Goal: Communication & Community: Answer question/provide support

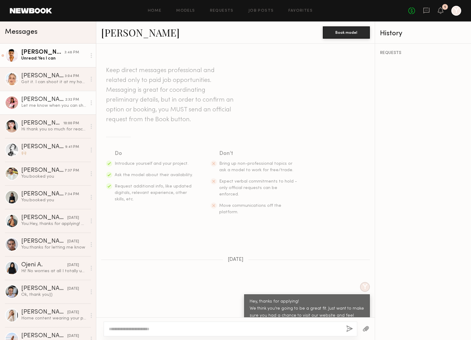
scroll to position [367, 0]
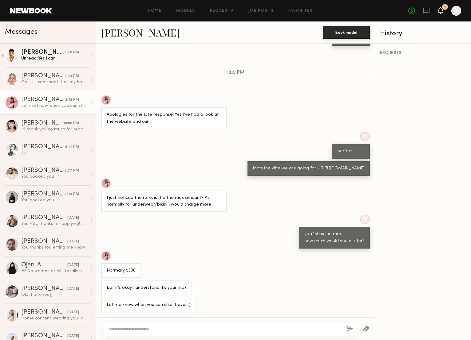
click at [439, 11] on icon at bounding box center [440, 10] width 5 height 4
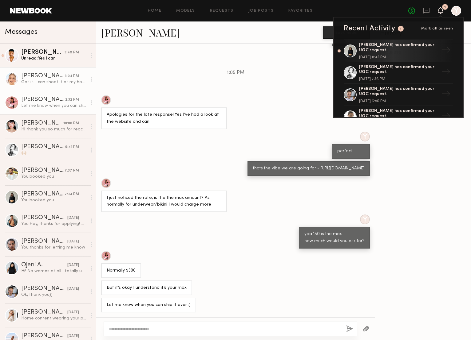
click at [53, 82] on div "Got it. I can shoot it at my house. It’s spacious and bright" at bounding box center [53, 82] width 65 height 6
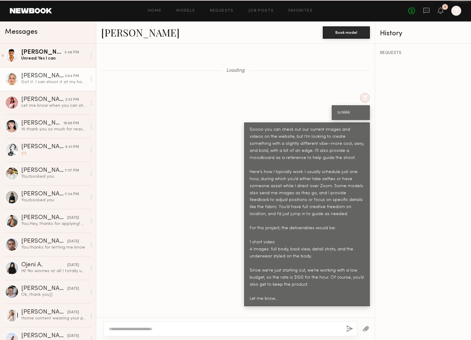
scroll to position [333, 0]
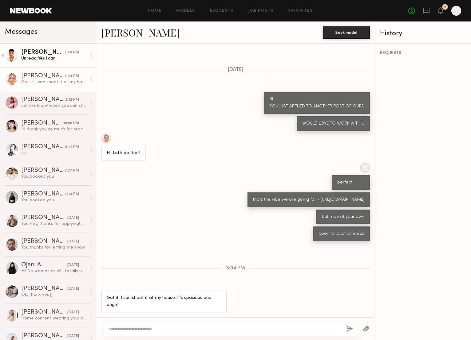
click at [50, 55] on div "[PERSON_NAME]" at bounding box center [42, 52] width 43 height 6
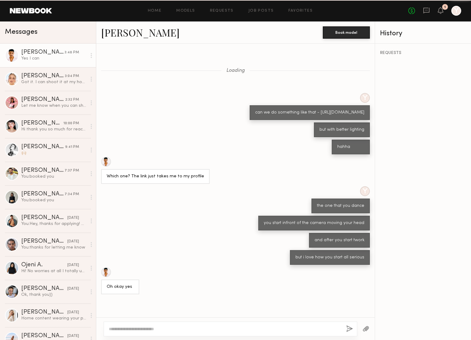
scroll to position [96, 0]
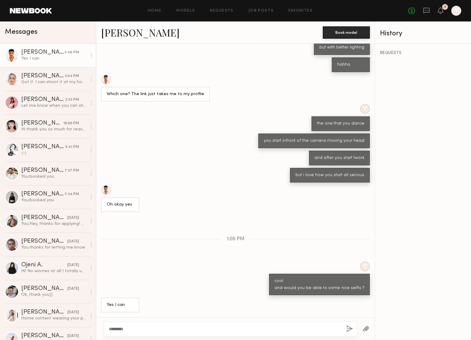
type textarea "*********"
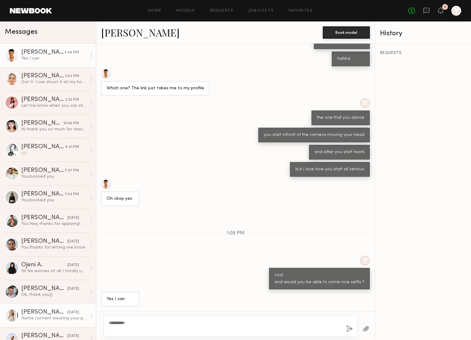
drag, startPoint x: 130, startPoint y: 323, endPoint x: 78, endPoint y: 318, distance: 52.1
click at [78, 318] on div "Messages [PERSON_NAME] 3:48 PM Yes I can [PERSON_NAME] 3:04 PM Got it. I can sh…" at bounding box center [235, 181] width 471 height 319
click at [222, 12] on link "Requests" at bounding box center [222, 11] width 24 height 4
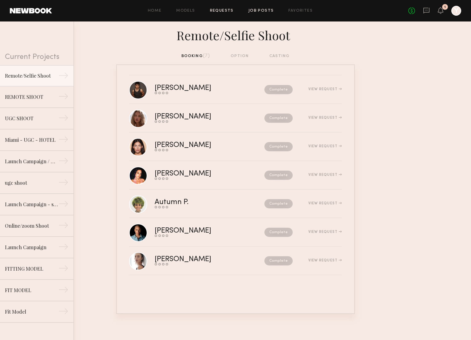
click at [263, 11] on link "Job Posts" at bounding box center [260, 11] width 25 height 4
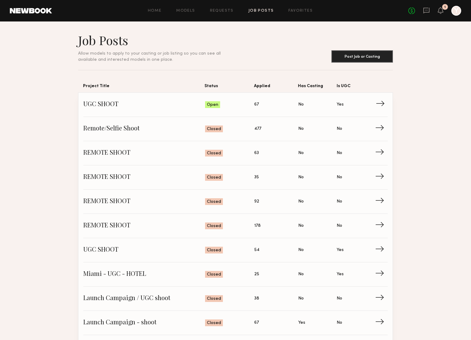
click at [98, 105] on span "UGC SHOOT" at bounding box center [144, 104] width 122 height 9
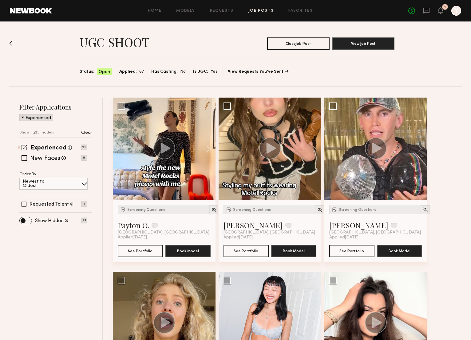
click at [25, 147] on span at bounding box center [25, 148] width 6 height 6
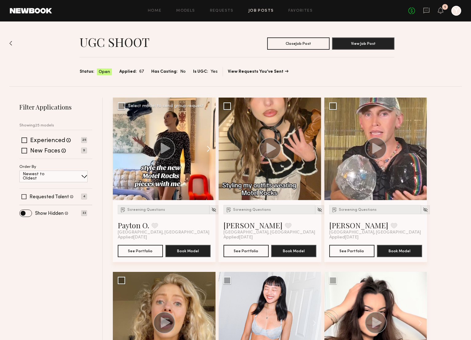
click at [209, 147] on button at bounding box center [206, 149] width 20 height 103
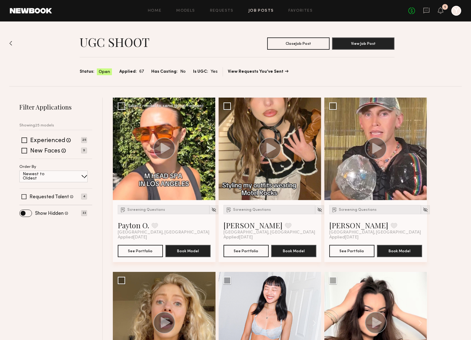
click at [209, 147] on button at bounding box center [206, 149] width 20 height 103
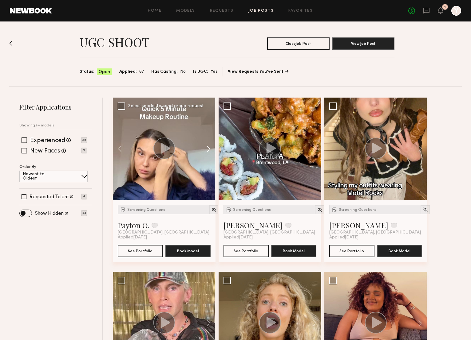
click at [209, 147] on button at bounding box center [206, 149] width 20 height 103
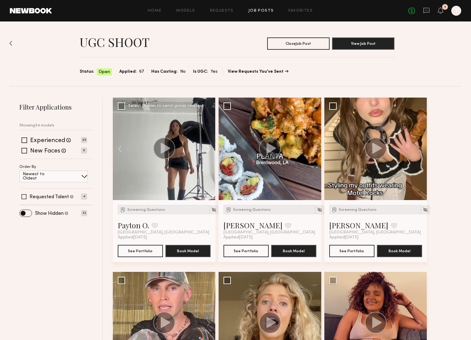
click at [209, 147] on button at bounding box center [206, 149] width 20 height 103
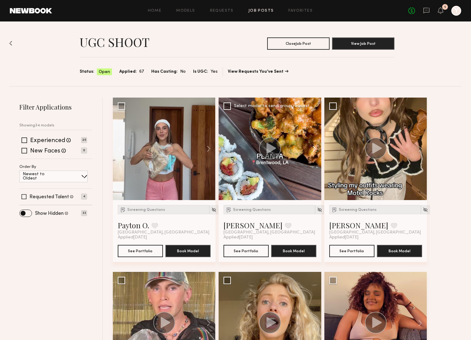
click at [312, 151] on button at bounding box center [311, 149] width 20 height 103
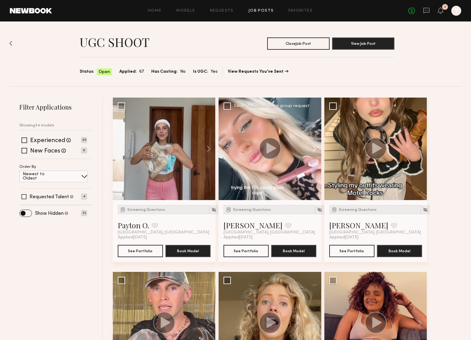
click at [312, 151] on button at bounding box center [311, 149] width 20 height 103
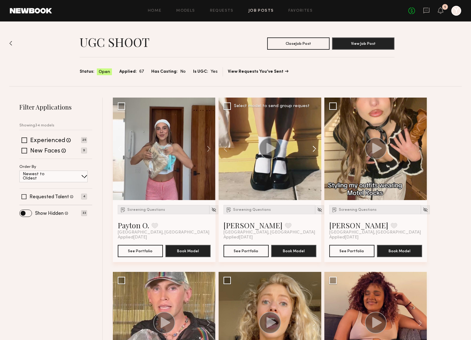
click at [312, 151] on button at bounding box center [311, 149] width 20 height 103
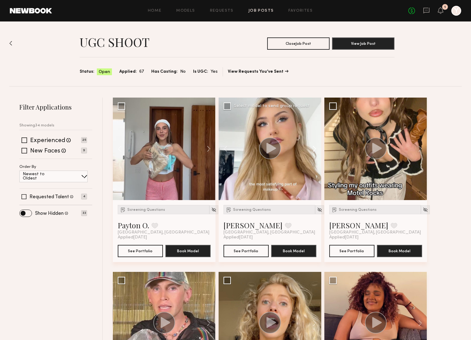
click at [312, 151] on button at bounding box center [311, 149] width 20 height 103
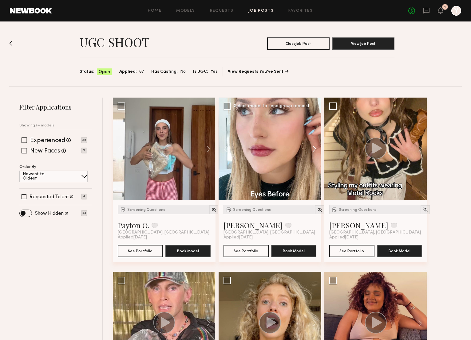
click at [312, 151] on button at bounding box center [311, 149] width 20 height 103
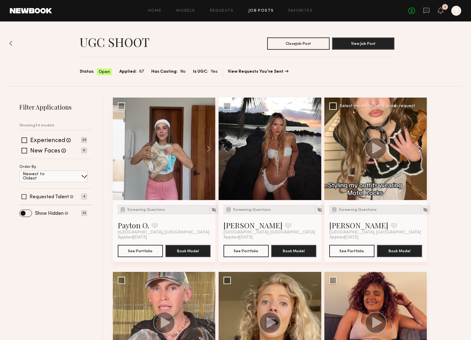
click at [419, 147] on button at bounding box center [417, 149] width 20 height 103
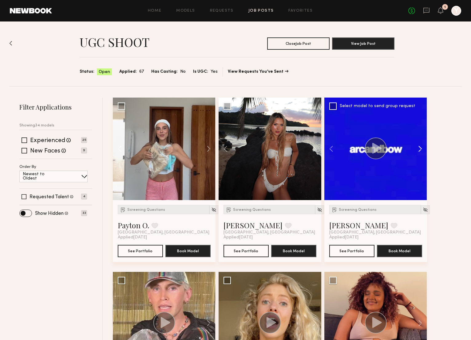
click at [419, 147] on button at bounding box center [417, 149] width 20 height 103
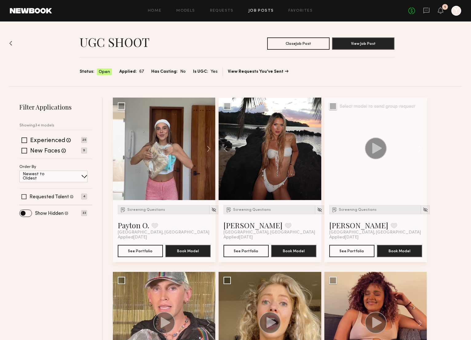
click at [419, 147] on button at bounding box center [417, 149] width 20 height 103
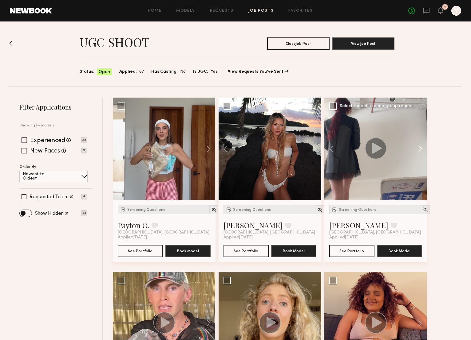
click at [419, 147] on button at bounding box center [417, 149] width 20 height 103
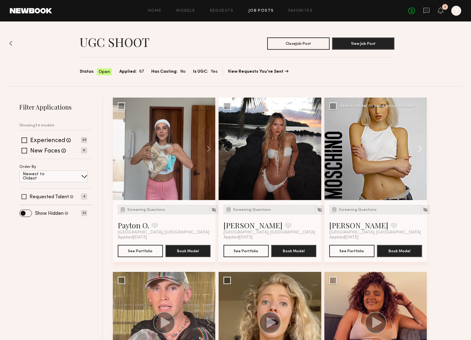
click at [419, 147] on button at bounding box center [417, 149] width 20 height 103
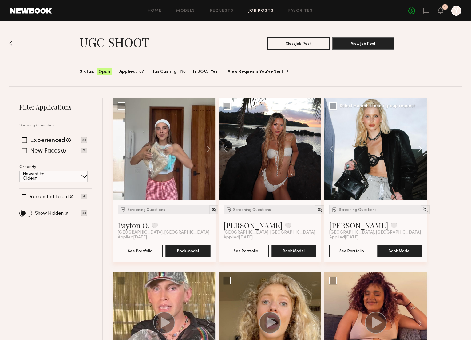
click at [419, 147] on button at bounding box center [417, 149] width 20 height 103
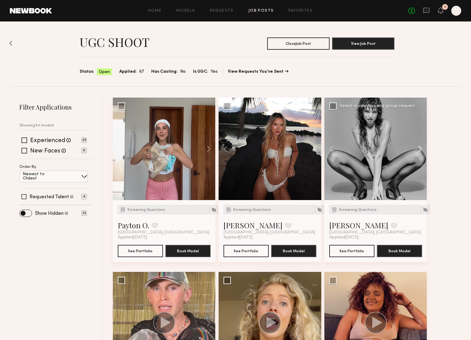
click at [419, 147] on button at bounding box center [417, 149] width 20 height 103
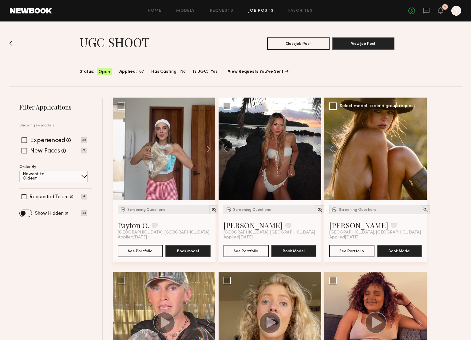
click at [419, 147] on div at bounding box center [375, 149] width 103 height 103
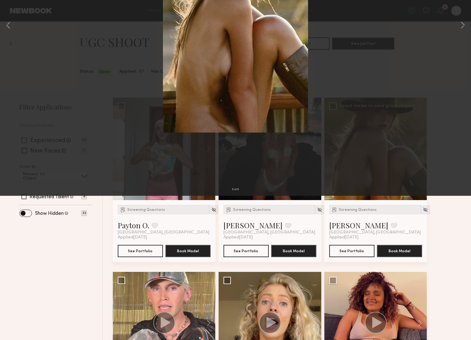
click at [424, 67] on div "8 of 8" at bounding box center [235, 170] width 471 height 340
click at [16, 15] on button at bounding box center [14, 14] width 10 height 11
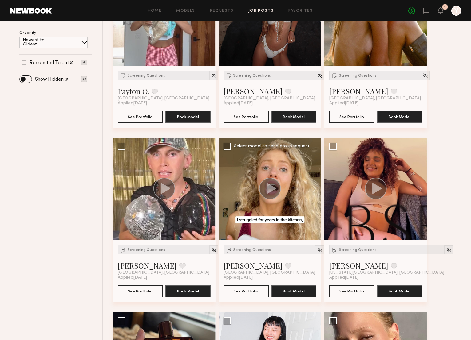
scroll to position [120, 0]
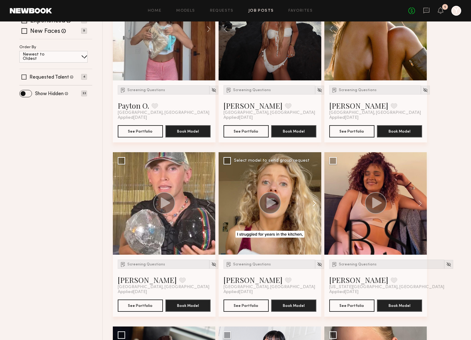
click at [313, 201] on button at bounding box center [311, 203] width 20 height 103
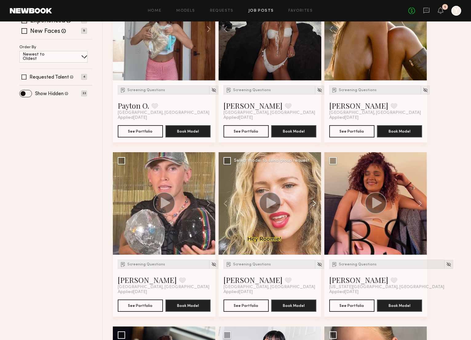
click at [313, 201] on button at bounding box center [311, 203] width 20 height 103
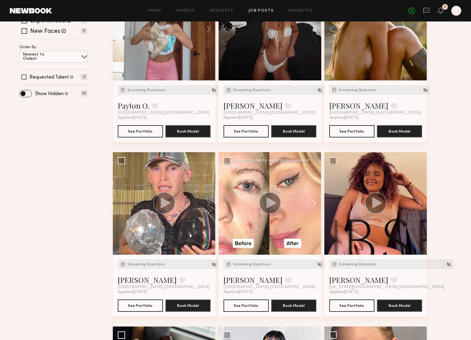
click at [313, 201] on button at bounding box center [311, 203] width 20 height 103
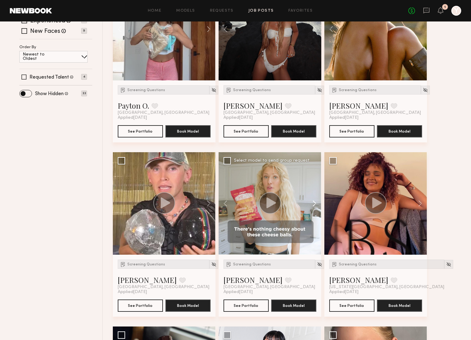
click at [313, 201] on button at bounding box center [311, 203] width 20 height 103
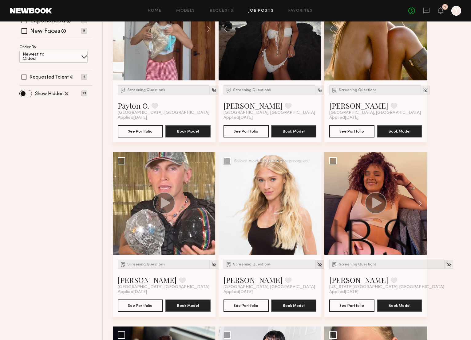
click at [317, 264] on img at bounding box center [319, 264] width 5 height 5
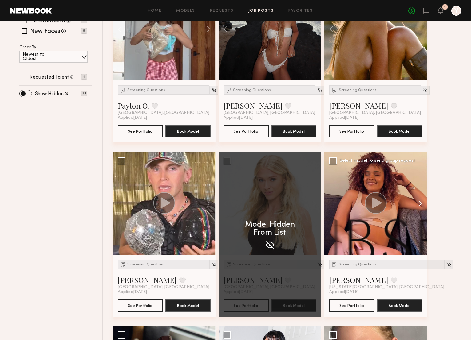
click at [420, 204] on button at bounding box center [417, 203] width 20 height 103
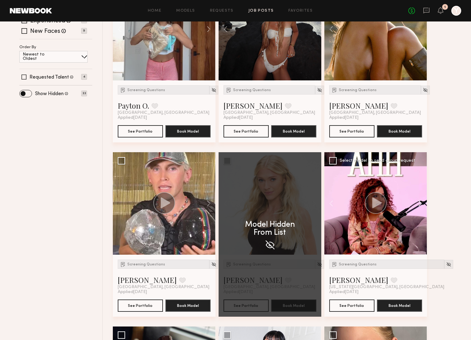
click at [420, 204] on button at bounding box center [417, 203] width 20 height 103
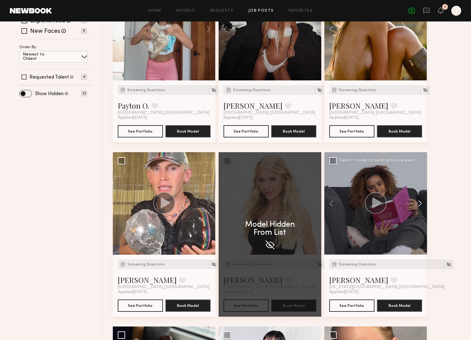
click at [420, 204] on button at bounding box center [417, 203] width 20 height 103
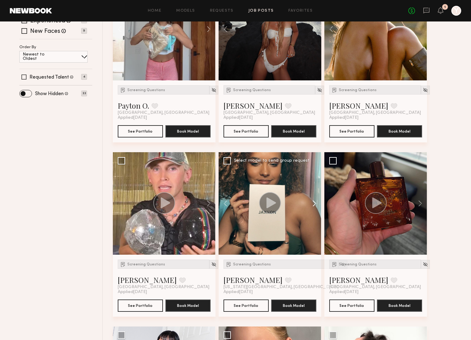
click at [420, 204] on button at bounding box center [417, 203] width 20 height 103
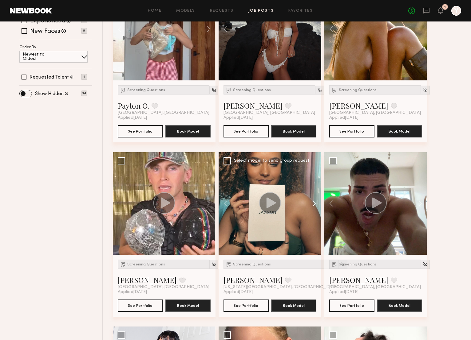
click at [316, 205] on button at bounding box center [311, 203] width 20 height 103
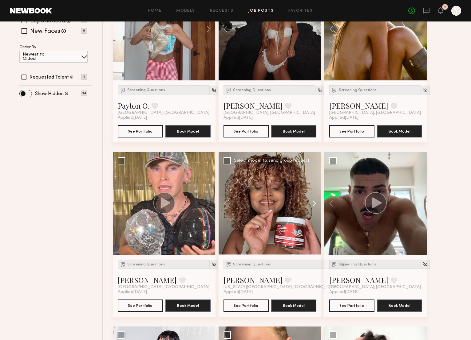
click at [316, 205] on button at bounding box center [311, 203] width 20 height 103
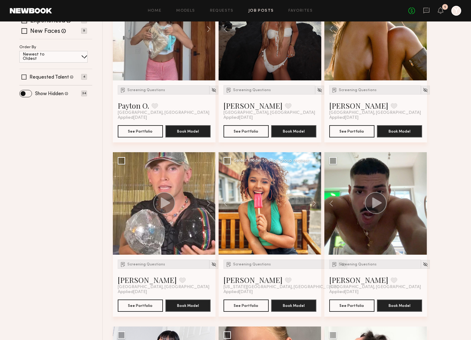
click at [340, 266] on img at bounding box center [342, 264] width 5 height 5
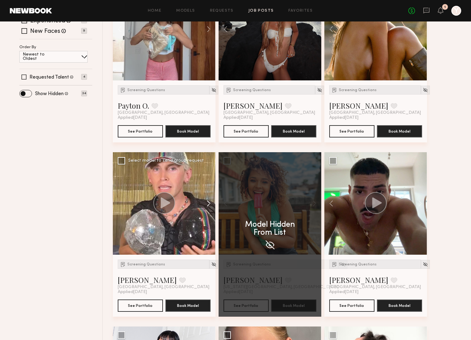
click at [209, 205] on button at bounding box center [206, 203] width 20 height 103
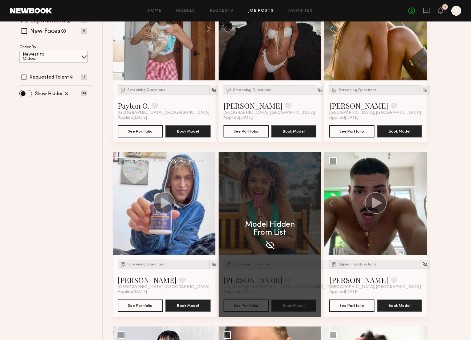
click at [209, 205] on button at bounding box center [206, 203] width 20 height 103
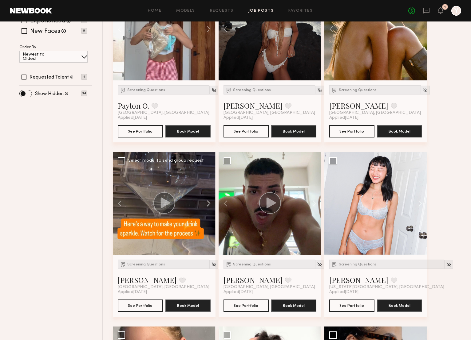
click at [209, 205] on button at bounding box center [206, 203] width 20 height 103
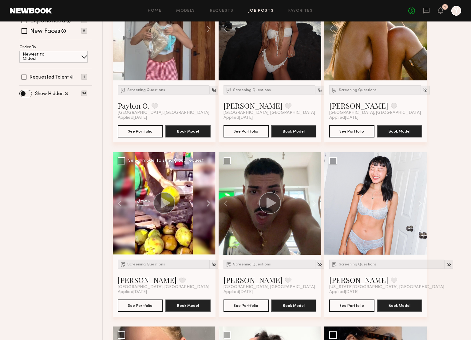
click at [209, 205] on button at bounding box center [206, 203] width 20 height 103
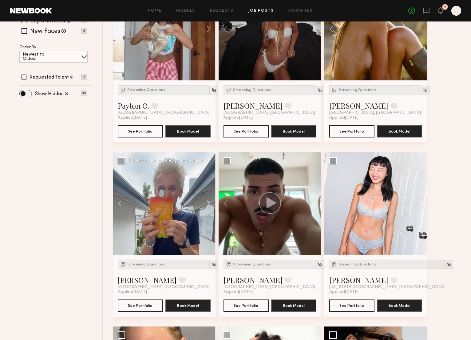
click at [209, 205] on button at bounding box center [206, 203] width 20 height 103
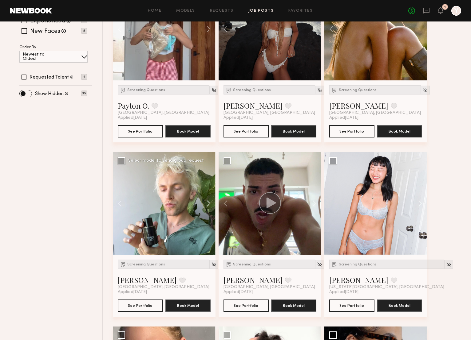
click at [209, 205] on button at bounding box center [206, 203] width 20 height 103
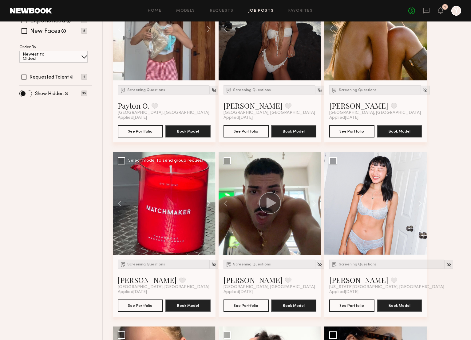
click at [209, 205] on button at bounding box center [206, 203] width 20 height 103
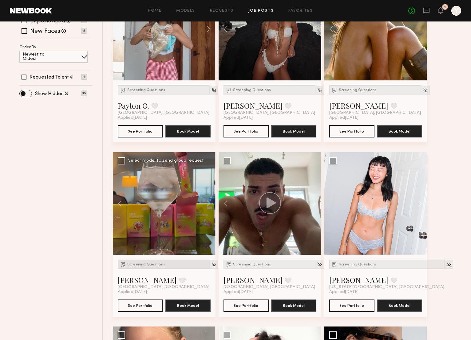
click at [138, 265] on span "Screening Questions" at bounding box center [146, 265] width 38 height 4
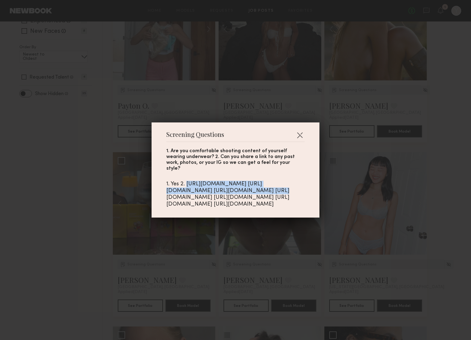
drag, startPoint x: 241, startPoint y: 155, endPoint x: 161, endPoint y: 151, distance: 80.3
click at [161, 151] on div "Screening Questions 1. Are you comfortable shooting content of yourself wearing…" at bounding box center [235, 170] width 168 height 95
copy div "[URL][DOMAIN_NAME]"
click at [435, 116] on div "Screening Questions 1. Are you comfortable shooting content of yourself wearing…" at bounding box center [235, 170] width 471 height 340
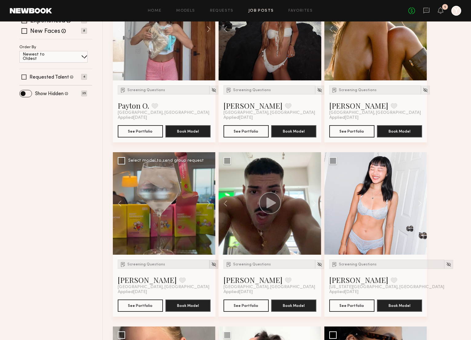
click at [211, 267] on img at bounding box center [213, 264] width 5 height 5
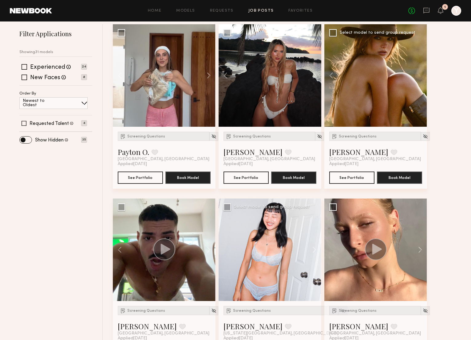
scroll to position [0, 0]
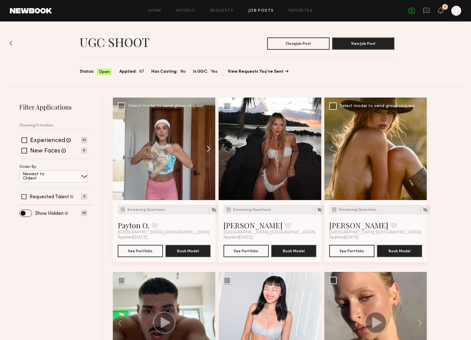
click at [205, 151] on button at bounding box center [206, 149] width 20 height 103
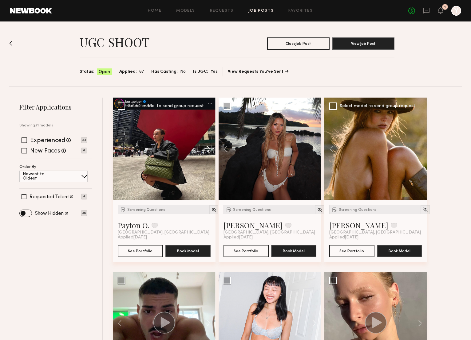
click at [205, 151] on button at bounding box center [206, 149] width 20 height 103
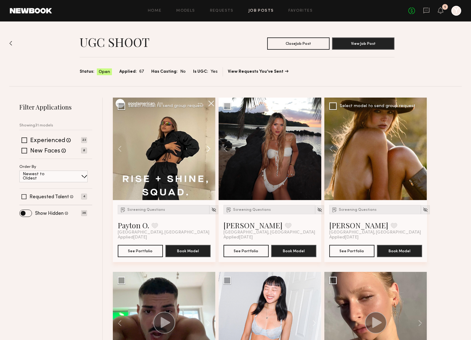
click at [205, 151] on button at bounding box center [206, 149] width 20 height 103
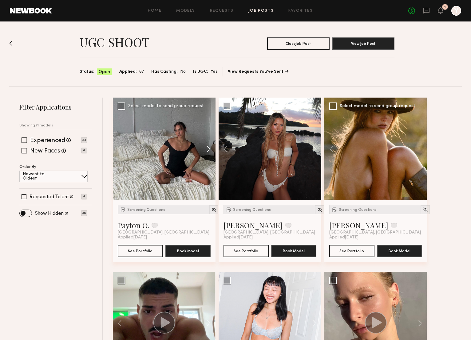
click at [205, 151] on button at bounding box center [206, 149] width 20 height 103
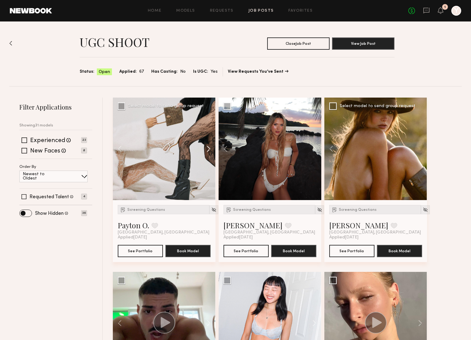
click at [205, 151] on button at bounding box center [206, 149] width 20 height 103
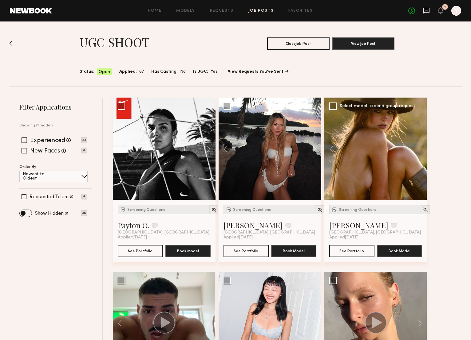
click at [425, 11] on icon at bounding box center [426, 10] width 7 height 7
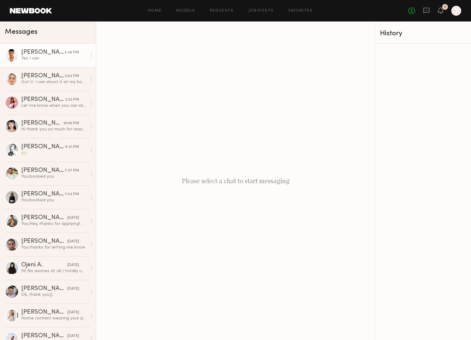
click at [31, 57] on div "Yes I can" at bounding box center [53, 59] width 65 height 6
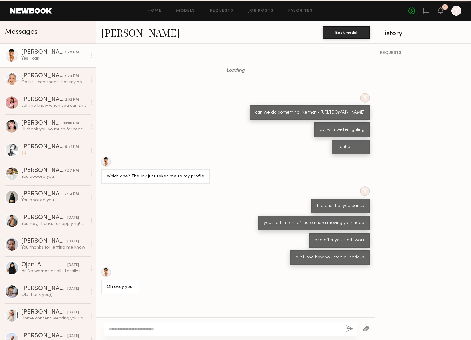
scroll to position [96, 0]
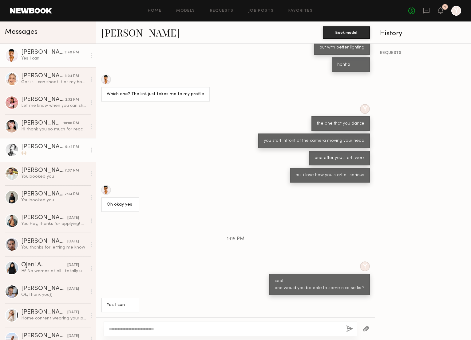
click at [53, 155] on div "🙌🏼" at bounding box center [53, 153] width 65 height 6
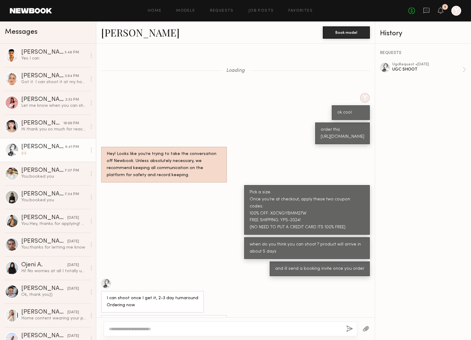
scroll to position [242, 0]
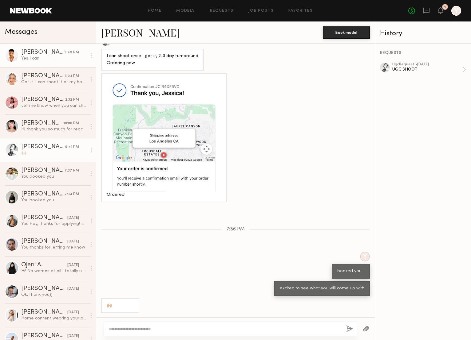
click at [37, 52] on div "[PERSON_NAME]" at bounding box center [42, 52] width 43 height 6
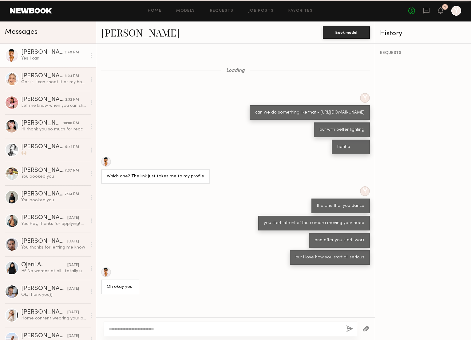
scroll to position [96, 0]
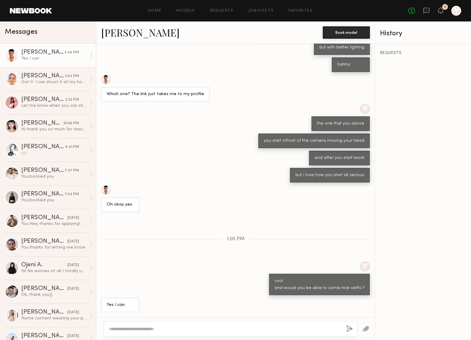
click at [193, 328] on textarea at bounding box center [225, 329] width 232 height 6
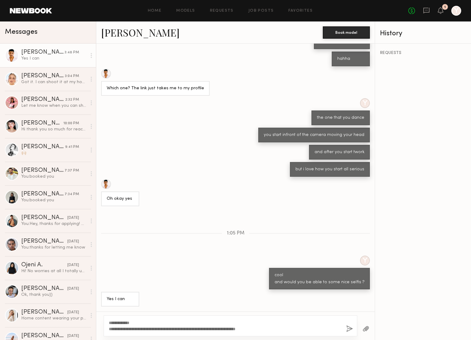
type textarea "**********"
click at [349, 329] on button "button" at bounding box center [349, 330] width 7 height 8
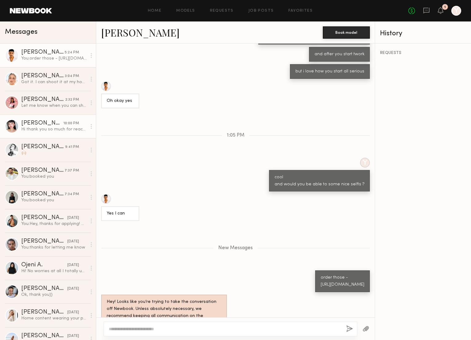
scroll to position [225, 0]
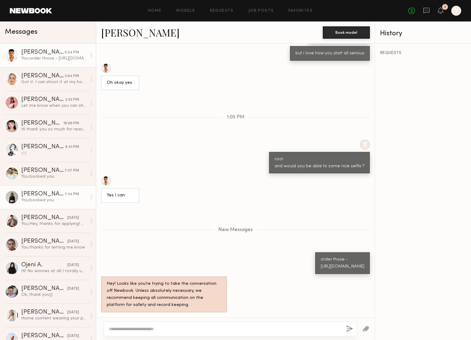
click at [45, 194] on div "[PERSON_NAME]" at bounding box center [42, 194] width 43 height 6
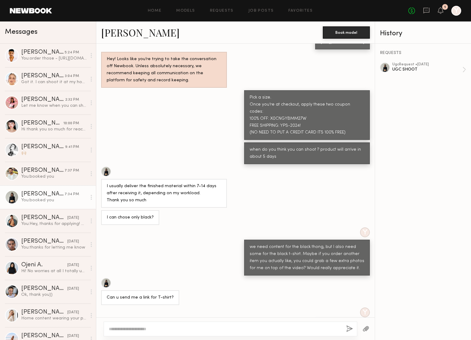
scroll to position [76, 0]
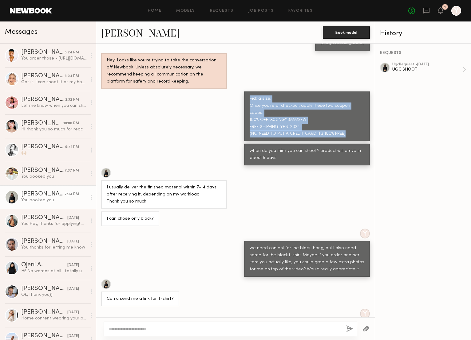
drag, startPoint x: 255, startPoint y: 104, endPoint x: 366, endPoint y: 137, distance: 115.3
click at [366, 137] on div "Pick a size. Once you’re at checkout, apply these two coupon codes: 100% OFF: X…" at bounding box center [307, 117] width 126 height 50
copy div "Pick a size. Once you’re at checkout, apply these two coupon codes: 100% OFF: X…"
click at [38, 55] on div "[PERSON_NAME]" at bounding box center [42, 52] width 43 height 6
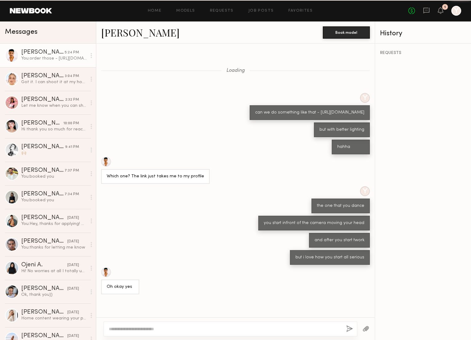
scroll to position [178, 0]
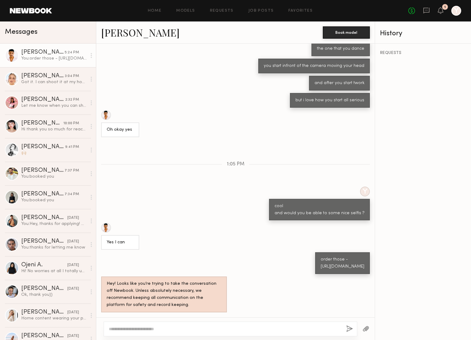
click at [186, 326] on div at bounding box center [225, 329] width 232 height 6
click at [186, 333] on div at bounding box center [230, 329] width 253 height 15
click at [178, 330] on textarea at bounding box center [225, 329] width 232 height 6
paste textarea "**********"
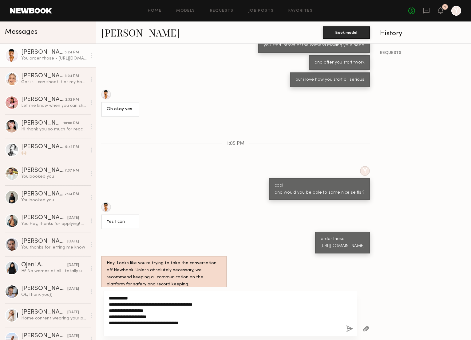
type textarea "**********"
click at [349, 328] on button "button" at bounding box center [349, 330] width 7 height 8
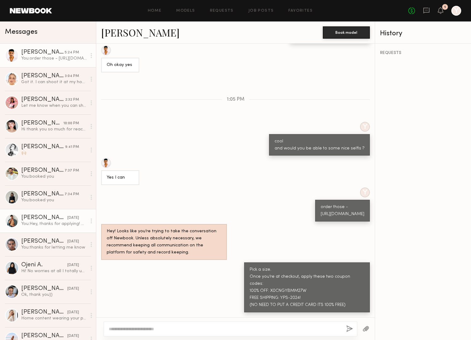
click at [50, 226] on div "You: Hey, thanks for applying! We think you’re going to be a great fit. Just wa…" at bounding box center [53, 224] width 65 height 6
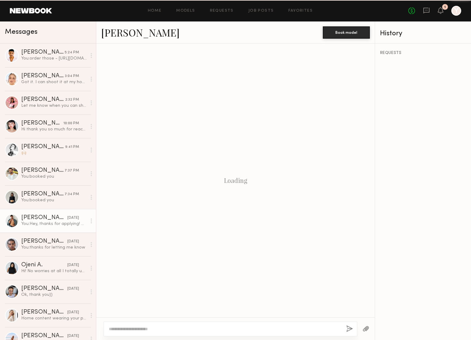
scroll to position [29, 0]
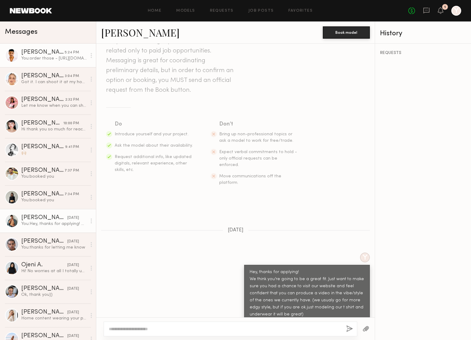
click at [52, 55] on div "[PERSON_NAME]" at bounding box center [42, 52] width 43 height 6
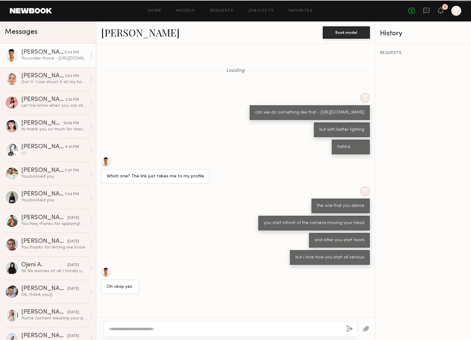
scroll to position [236, 0]
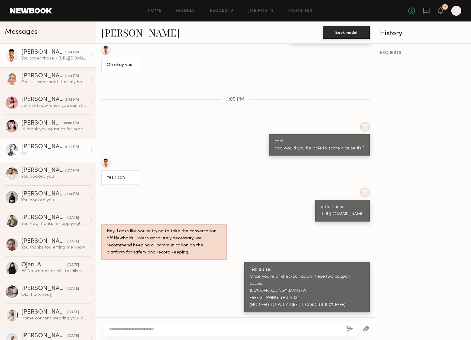
click at [49, 158] on link "[PERSON_NAME] 9:41 PM 🙌🏼" at bounding box center [48, 150] width 96 height 24
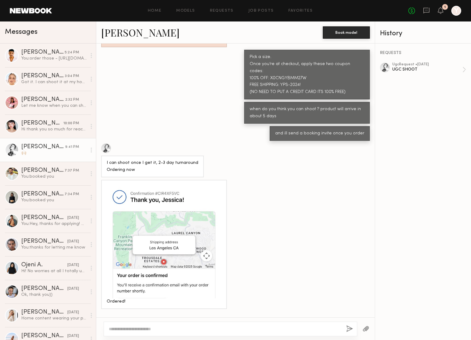
scroll to position [53, 0]
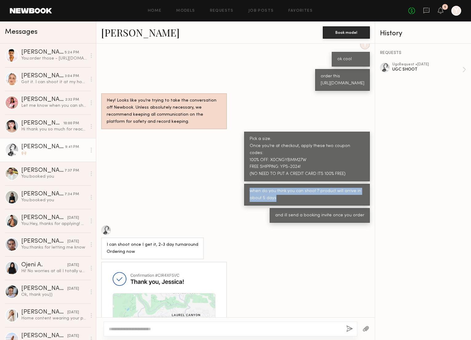
drag, startPoint x: 249, startPoint y: 191, endPoint x: 293, endPoint y: 198, distance: 44.9
click at [293, 198] on div "when do you think you can shoot ? product will arrive in about 5 days" at bounding box center [307, 195] width 126 height 22
copy div "when do you think you can shoot ? product will arrive in about 5 days"
click at [62, 62] on link "[PERSON_NAME] 5:24 PM You: order those - [URL][DOMAIN_NAME]" at bounding box center [48, 56] width 96 height 24
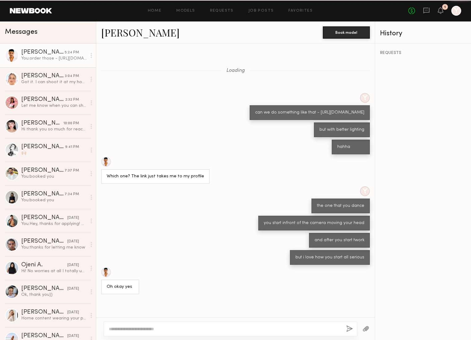
scroll to position [236, 0]
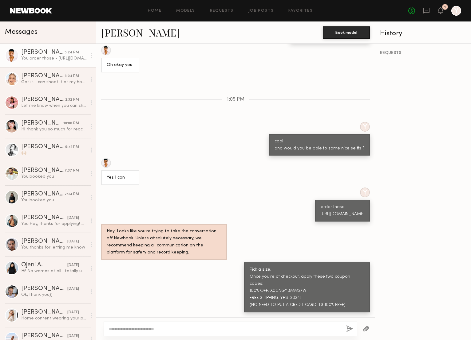
click at [186, 327] on textarea at bounding box center [225, 329] width 232 height 6
type textarea "**********"
click at [349, 328] on button "button" at bounding box center [349, 330] width 7 height 8
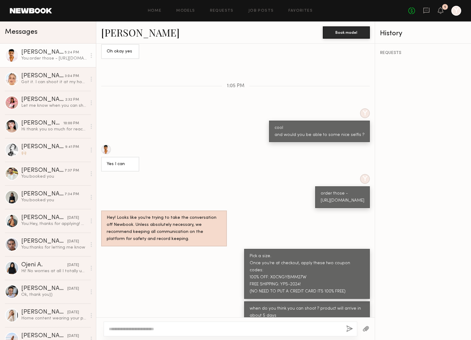
scroll to position [260, 0]
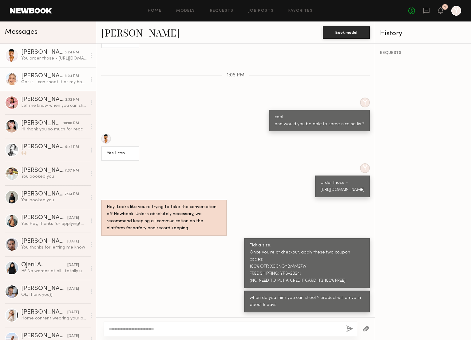
click at [51, 82] on div "Got it. I can shoot it at my house. It’s spacious and bright" at bounding box center [53, 82] width 65 height 6
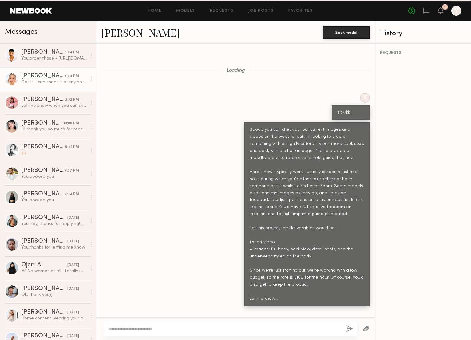
scroll to position [333, 0]
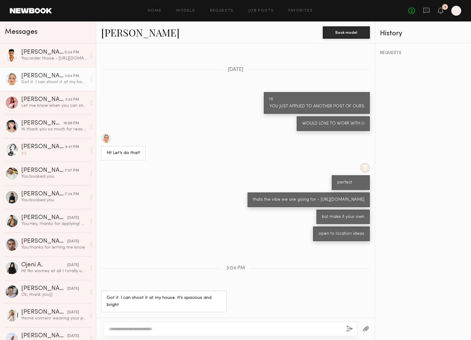
click at [221, 328] on textarea at bounding box center [225, 329] width 232 height 6
type textarea "*******"
click at [348, 330] on button "button" at bounding box center [349, 330] width 7 height 8
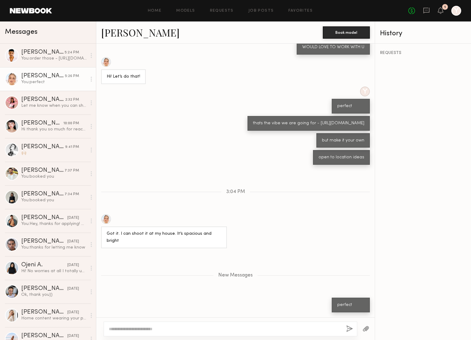
click at [197, 329] on textarea at bounding box center [225, 329] width 232 height 6
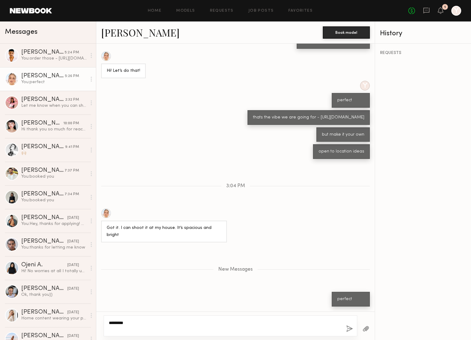
paste textarea "**********"
type textarea "**********"
click at [348, 329] on button "button" at bounding box center [349, 330] width 7 height 8
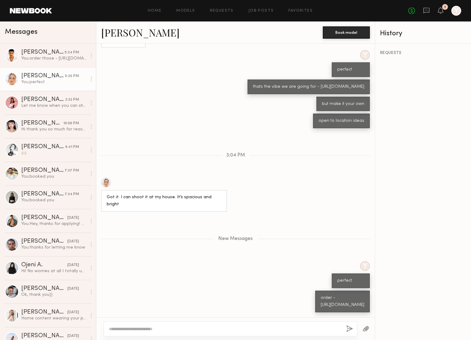
scroll to position [491, 0]
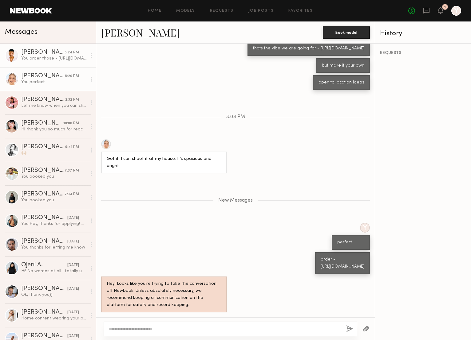
click at [8, 56] on div at bounding box center [12, 56] width 14 height 14
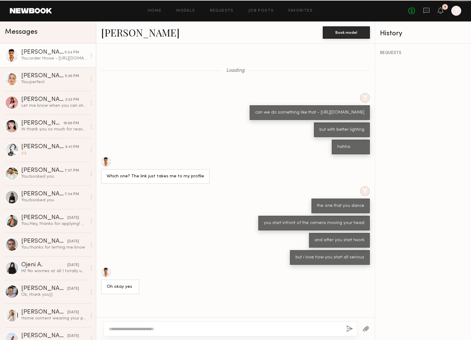
scroll to position [260, 0]
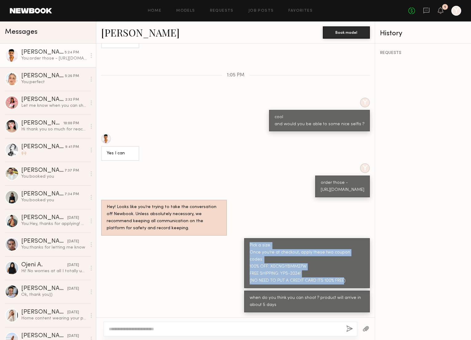
drag, startPoint x: 253, startPoint y: 251, endPoint x: 350, endPoint y: 282, distance: 102.1
click at [350, 282] on div "Pick a size. Once you’re at checkout, apply these two coupon codes: 100% OFF: X…" at bounding box center [307, 263] width 126 height 50
copy div "Pick a size. Once you’re at checkout, apply these two coupon codes: 100% OFF: X…"
click at [34, 79] on div "[PERSON_NAME]" at bounding box center [43, 76] width 44 height 6
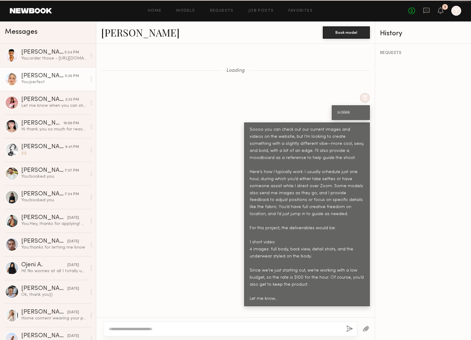
scroll to position [445, 0]
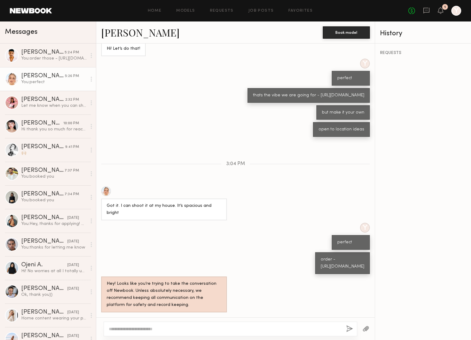
click at [171, 329] on textarea at bounding box center [225, 329] width 232 height 6
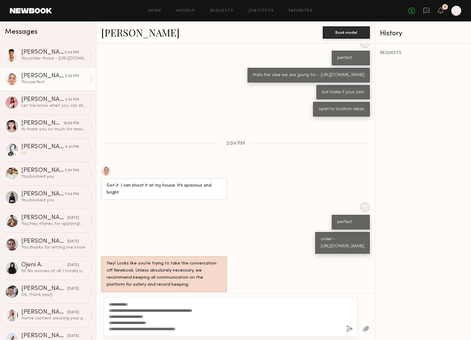
type textarea "**********"
click at [347, 328] on button "button" at bounding box center [349, 330] width 7 height 8
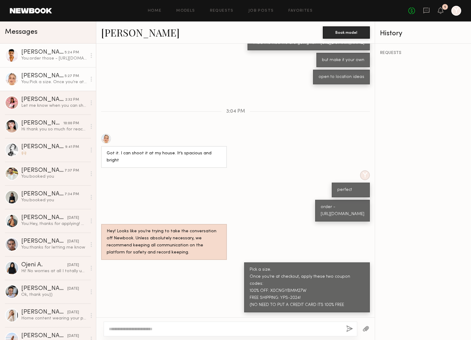
click at [43, 53] on div "[PERSON_NAME]" at bounding box center [42, 52] width 43 height 6
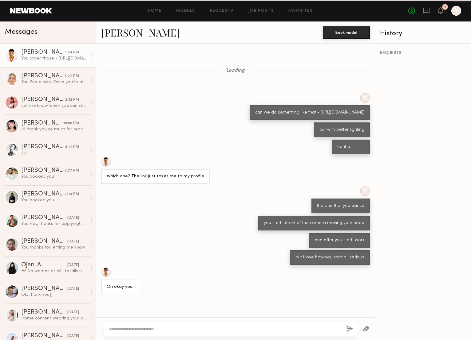
scroll to position [260, 0]
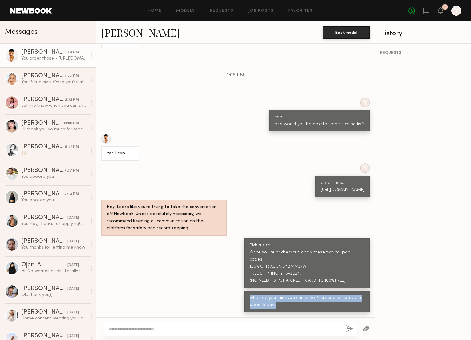
drag, startPoint x: 280, startPoint y: 308, endPoint x: 252, endPoint y: 292, distance: 32.3
click at [252, 292] on div "when do you think you can shoot ? product will arrive in about 5 days" at bounding box center [307, 302] width 126 height 22
copy div "when do you think you can shoot ? product will arrive in about 5 days"
click at [38, 78] on div "[PERSON_NAME]" at bounding box center [42, 76] width 43 height 6
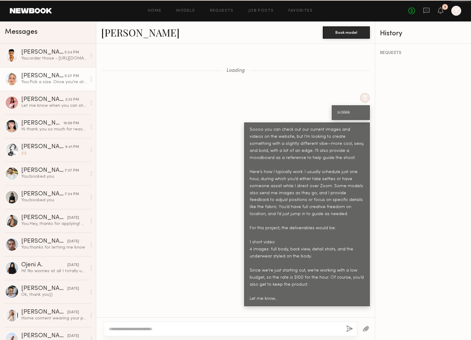
scroll to position [490, 0]
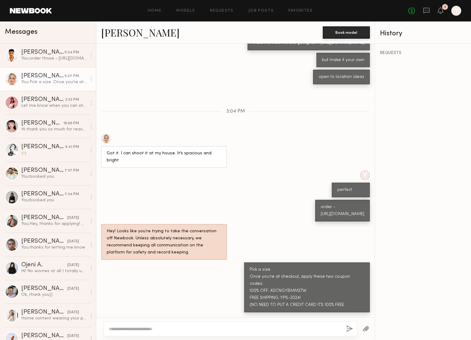
click at [216, 327] on textarea at bounding box center [225, 329] width 232 height 6
type textarea "**********"
click at [347, 328] on button "button" at bounding box center [349, 330] width 7 height 8
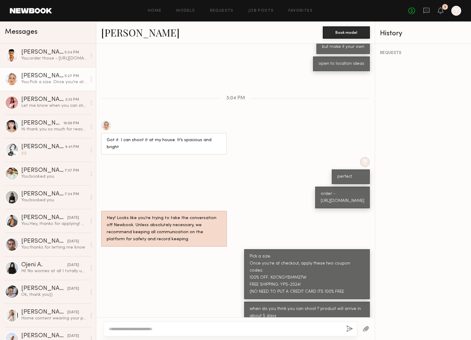
scroll to position [515, 0]
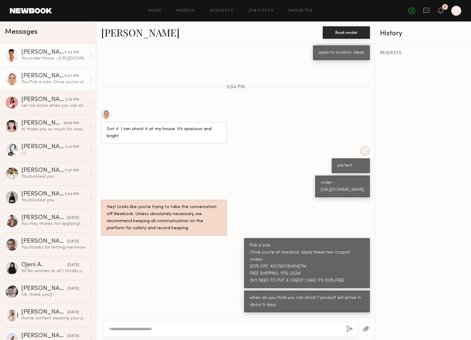
click at [47, 60] on div "You: order those - [URL][DOMAIN_NAME]" at bounding box center [53, 59] width 65 height 6
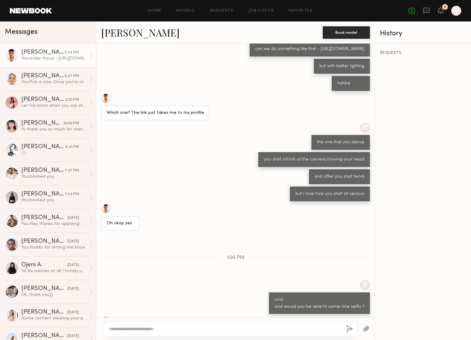
scroll to position [260, 0]
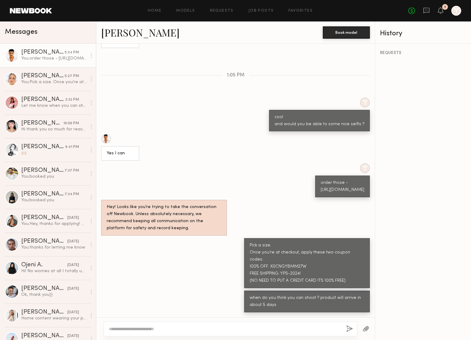
click at [246, 329] on textarea at bounding box center [225, 329] width 232 height 6
click at [42, 81] on div "You: Pick a size. Once you’re at checkout, apply these two coupon codes: 100% O…" at bounding box center [53, 82] width 65 height 6
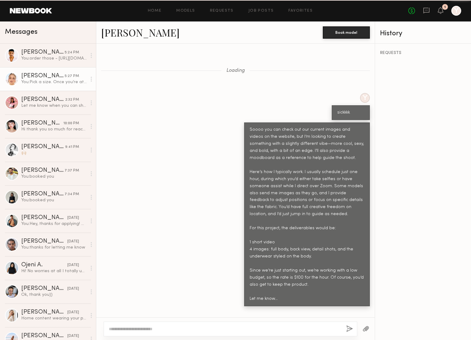
scroll to position [515, 0]
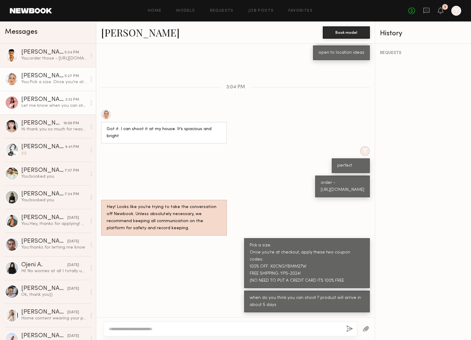
click at [49, 103] on div "Let me know when you can ship it over :)" at bounding box center [53, 106] width 65 height 6
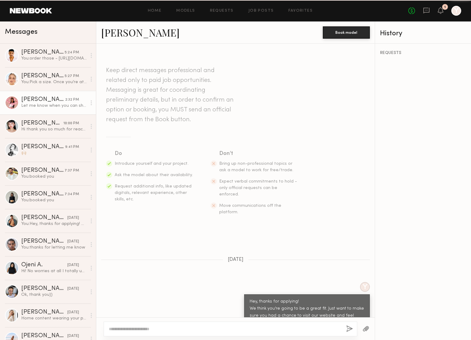
scroll to position [367, 0]
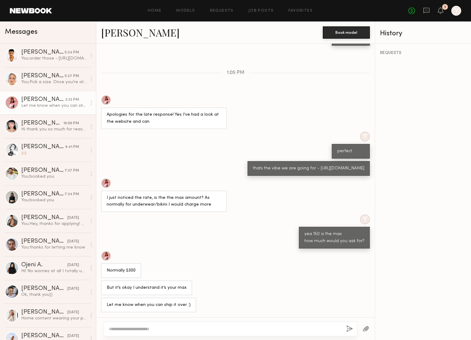
click at [144, 331] on textarea at bounding box center [225, 329] width 232 height 6
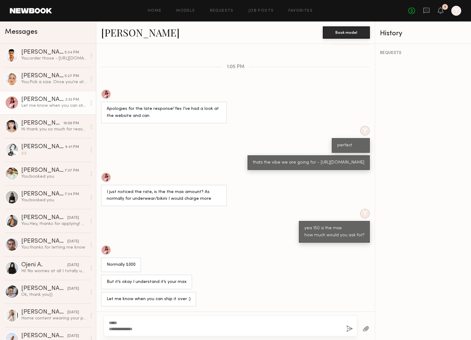
type textarea "**********"
click at [348, 328] on button "button" at bounding box center [349, 330] width 7 height 8
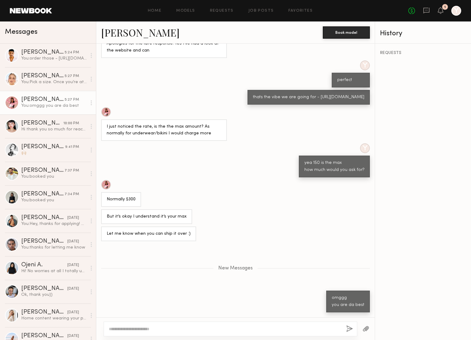
click at [245, 336] on div at bounding box center [230, 329] width 253 height 15
click at [240, 331] on textarea at bounding box center [225, 329] width 232 height 6
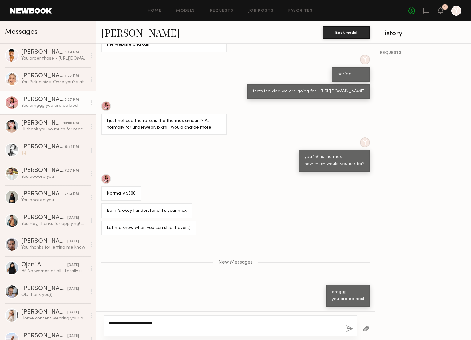
paste textarea "**********"
click at [257, 333] on div "**********" at bounding box center [230, 326] width 253 height 21
click at [286, 334] on div "**********" at bounding box center [230, 326] width 253 height 21
drag, startPoint x: 284, startPoint y: 329, endPoint x: 105, endPoint y: 329, distance: 178.5
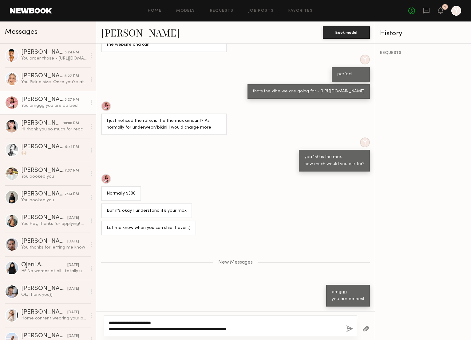
click at [105, 329] on div "**********" at bounding box center [230, 326] width 253 height 21
paste textarea "****"
type textarea "**********"
click at [349, 329] on button "button" at bounding box center [349, 330] width 7 height 8
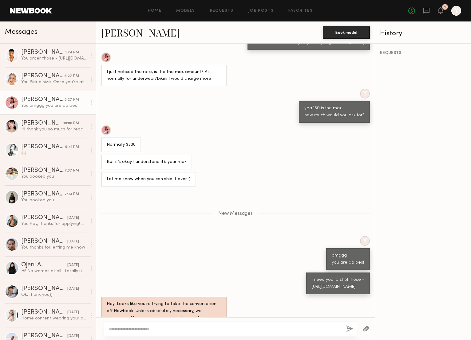
scroll to position [520, 0]
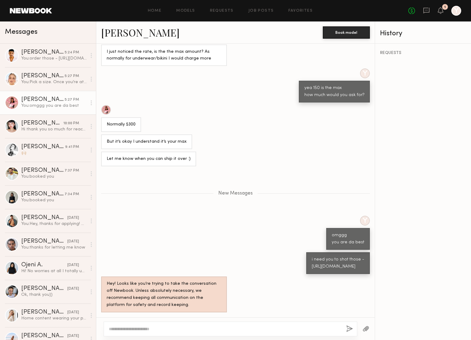
click at [241, 334] on div at bounding box center [230, 329] width 253 height 15
click at [229, 325] on div at bounding box center [230, 329] width 253 height 15
click at [225, 331] on textarea at bounding box center [225, 329] width 232 height 6
type textarea "*"
type textarea "**********"
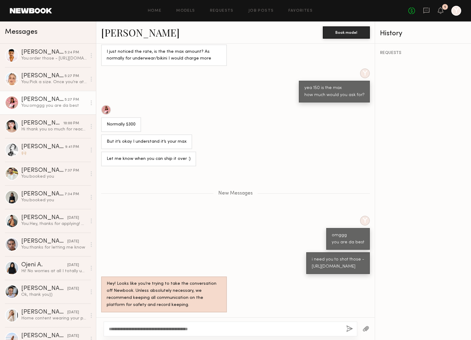
click at [348, 328] on button "button" at bounding box center [349, 330] width 7 height 8
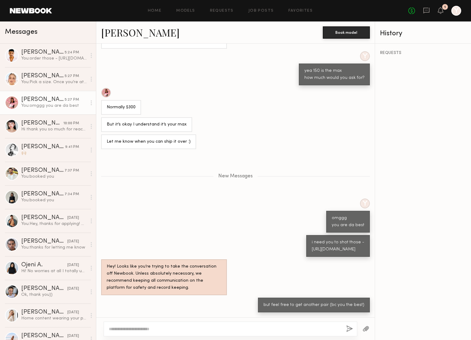
scroll to position [537, 0]
click at [60, 60] on div "You: order those - [URL][DOMAIN_NAME]" at bounding box center [53, 59] width 65 height 6
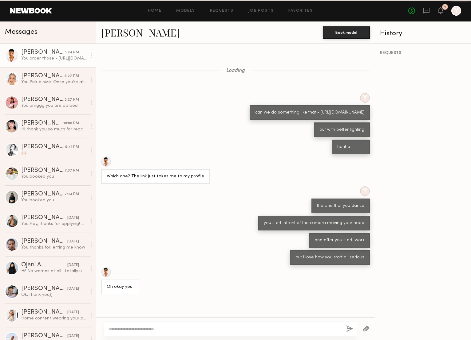
scroll to position [260, 0]
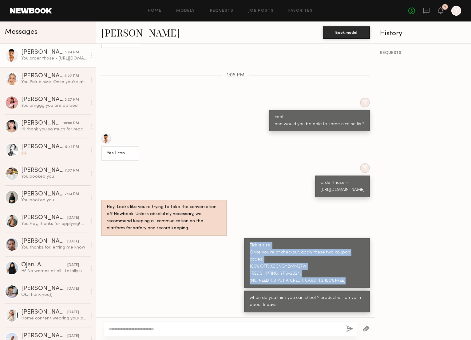
drag, startPoint x: 356, startPoint y: 280, endPoint x: 231, endPoint y: 248, distance: 129.4
click at [231, 248] on div "Pick a size. Once you’re at checkout, apply these two coupon codes: 100% OFF: X…" at bounding box center [235, 263] width 278 height 50
copy div "Pick a size. Once you’re at checkout, apply these two coupon codes: 100% OFF: X…"
click at [60, 78] on div "[PERSON_NAME]" at bounding box center [42, 76] width 43 height 6
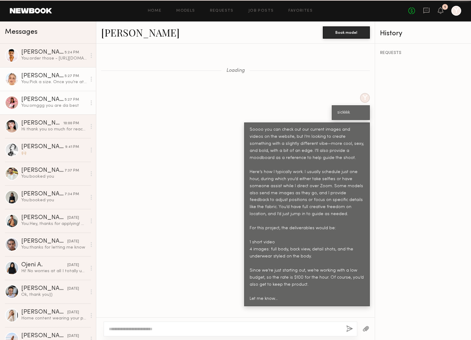
scroll to position [515, 0]
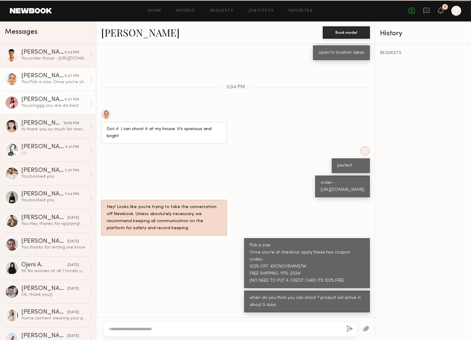
click at [53, 100] on div "[PERSON_NAME]" at bounding box center [42, 100] width 43 height 6
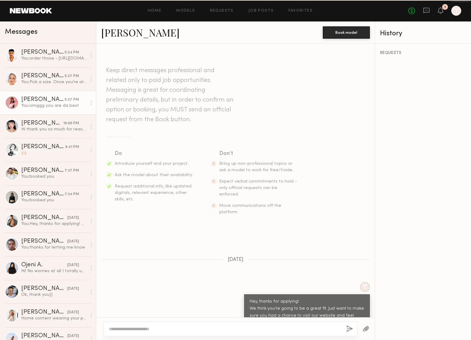
scroll to position [491, 0]
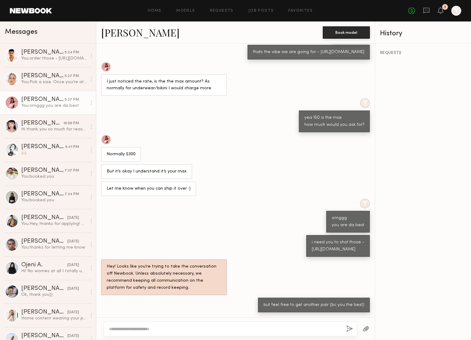
click at [161, 329] on textarea at bounding box center [225, 329] width 232 height 6
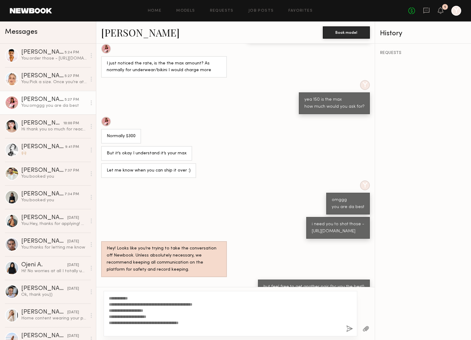
type textarea "**********"
click at [350, 331] on button "button" at bounding box center [349, 330] width 7 height 8
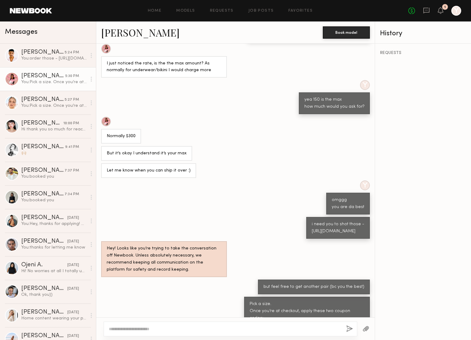
scroll to position [536, 0]
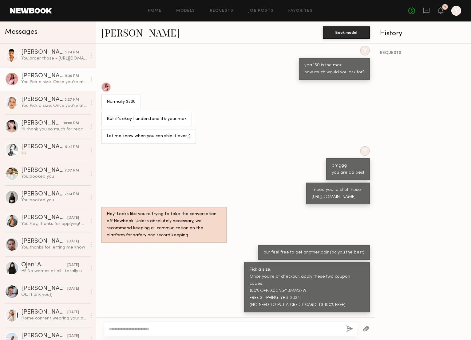
click at [226, 329] on textarea at bounding box center [225, 329] width 232 height 6
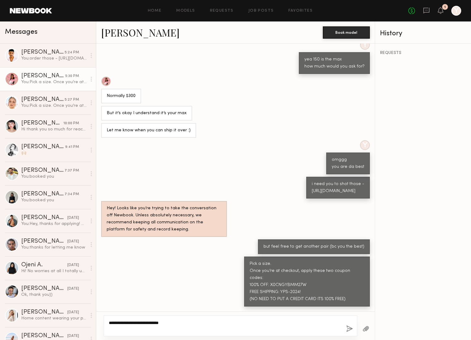
drag, startPoint x: 151, startPoint y: 323, endPoint x: 142, endPoint y: 323, distance: 9.2
click at [142, 323] on textarea "**********" at bounding box center [225, 326] width 232 height 12
drag, startPoint x: 143, startPoint y: 323, endPoint x: 151, endPoint y: 322, distance: 8.6
click at [151, 322] on textarea "**********" at bounding box center [225, 326] width 232 height 12
drag, startPoint x: 168, startPoint y: 324, endPoint x: 152, endPoint y: 324, distance: 16.6
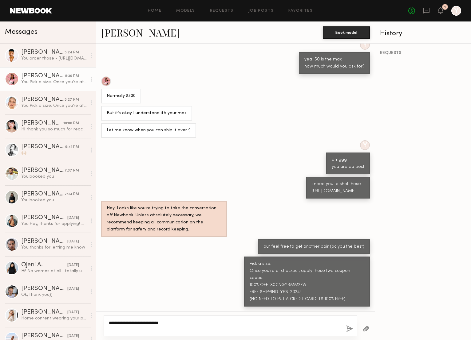
click at [152, 324] on textarea "**********" at bounding box center [225, 326] width 232 height 12
type textarea "**********"
click at [347, 327] on button "button" at bounding box center [349, 330] width 7 height 8
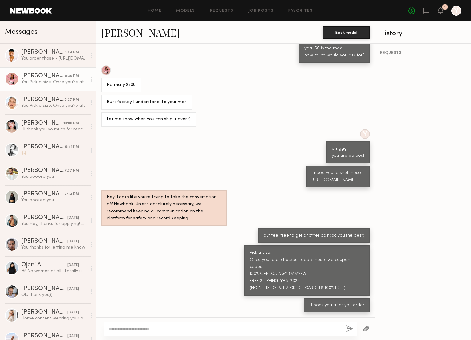
scroll to position [553, 0]
